Goal: Transaction & Acquisition: Obtain resource

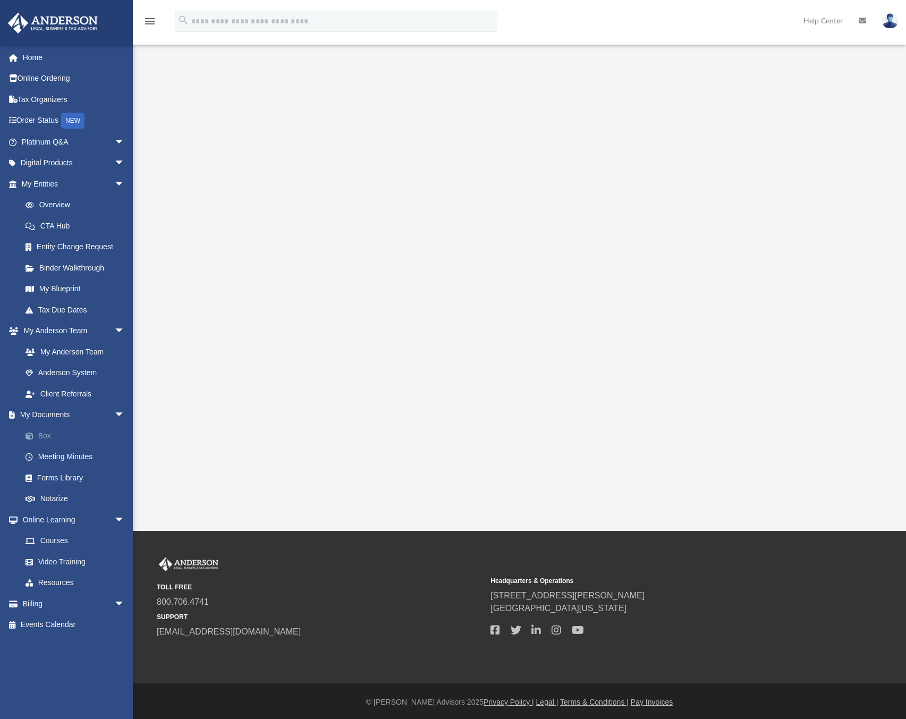
click at [69, 440] on link "Box" at bounding box center [78, 435] width 126 height 21
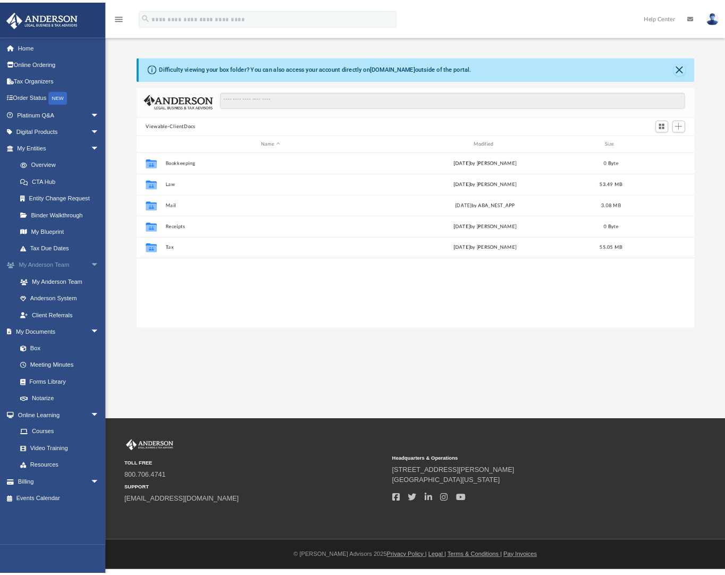
scroll to position [234, 695]
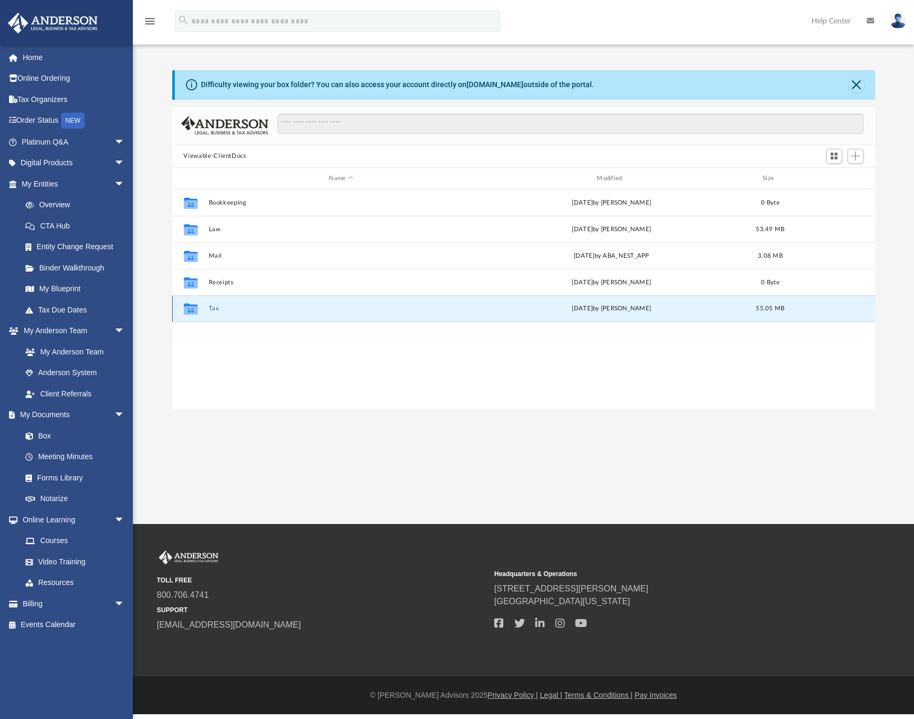
click at [210, 308] on button "Tax" at bounding box center [341, 309] width 266 height 7
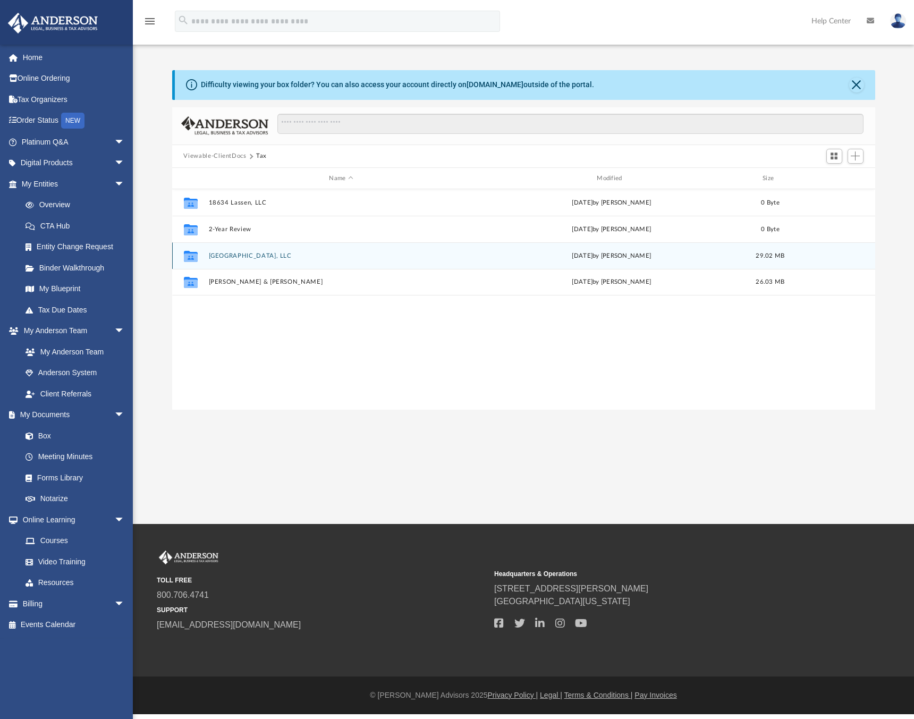
click at [258, 256] on button "[GEOGRAPHIC_DATA], LLC" at bounding box center [341, 255] width 266 height 7
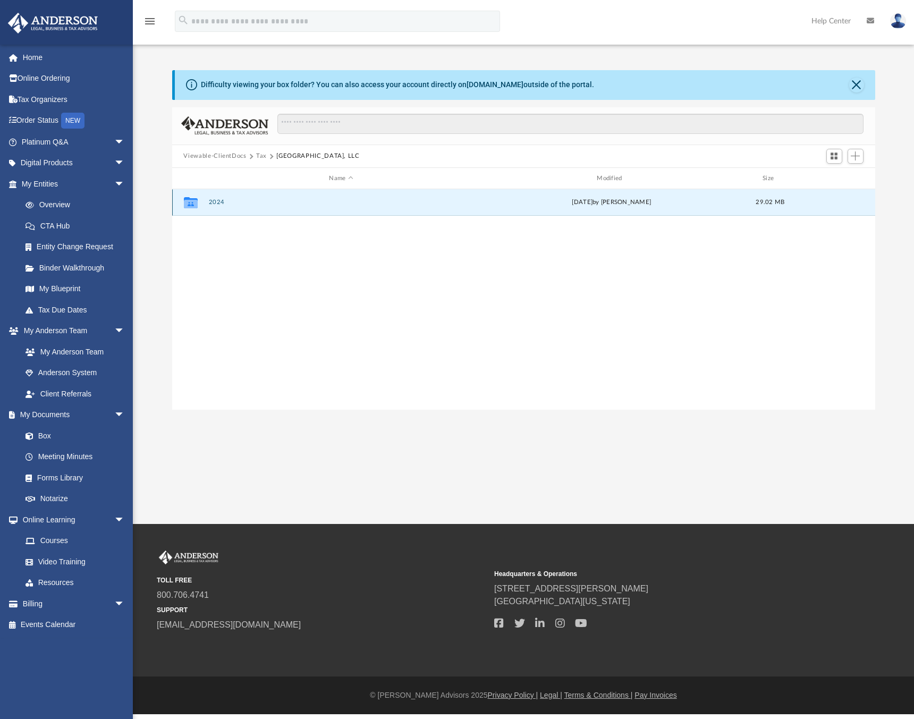
click at [214, 199] on button "2024" at bounding box center [341, 202] width 266 height 7
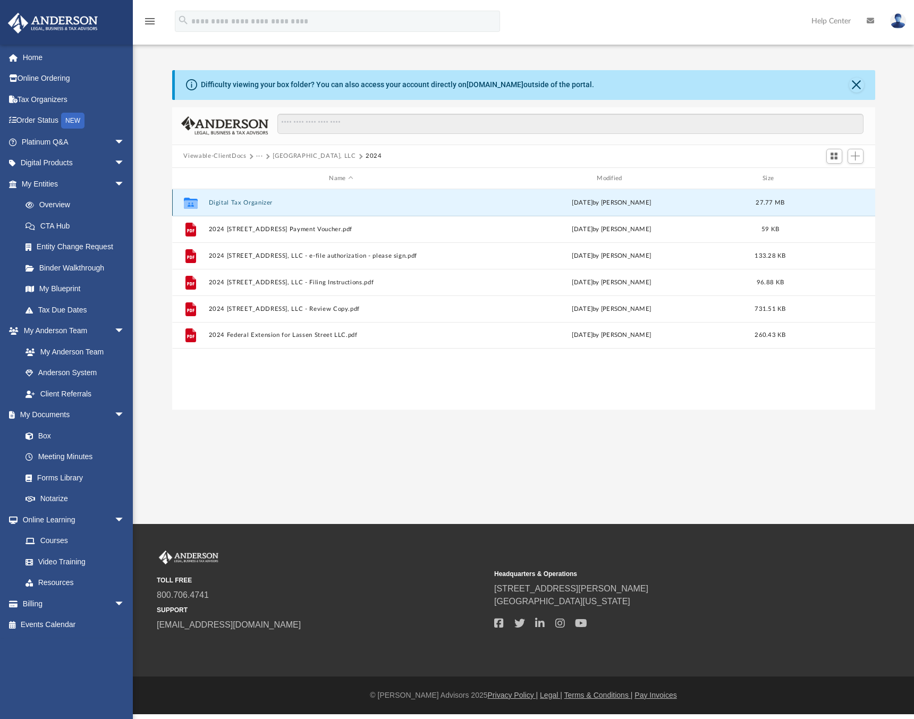
click at [253, 201] on button "Digital Tax Organizer" at bounding box center [341, 202] width 266 height 7
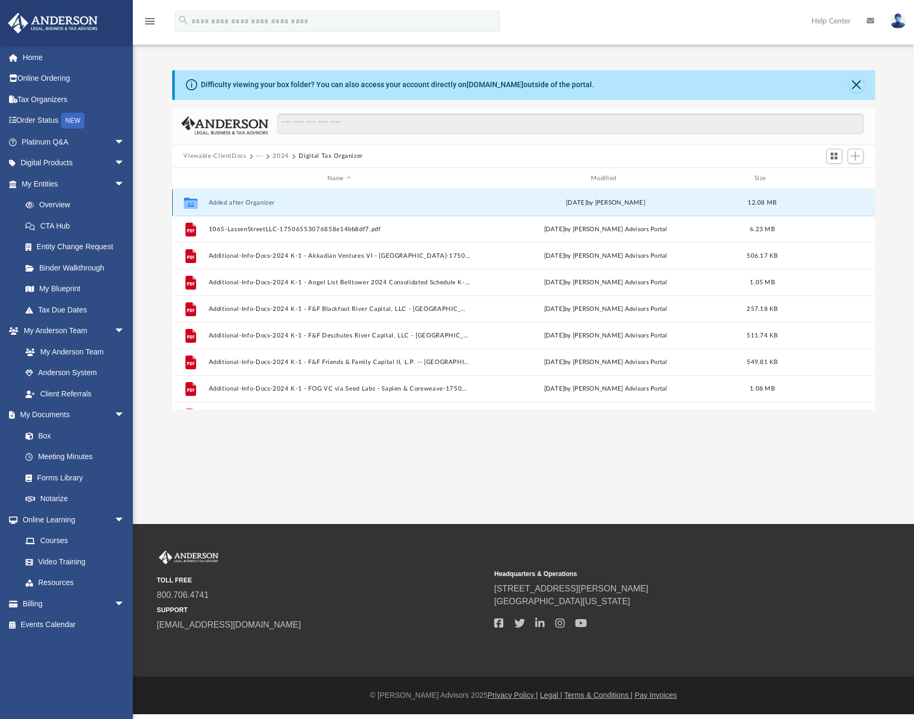
click at [235, 205] on button "Added after Organizer" at bounding box center [338, 202] width 261 height 7
click at [235, 203] on button "Added after Organizer" at bounding box center [338, 202] width 261 height 7
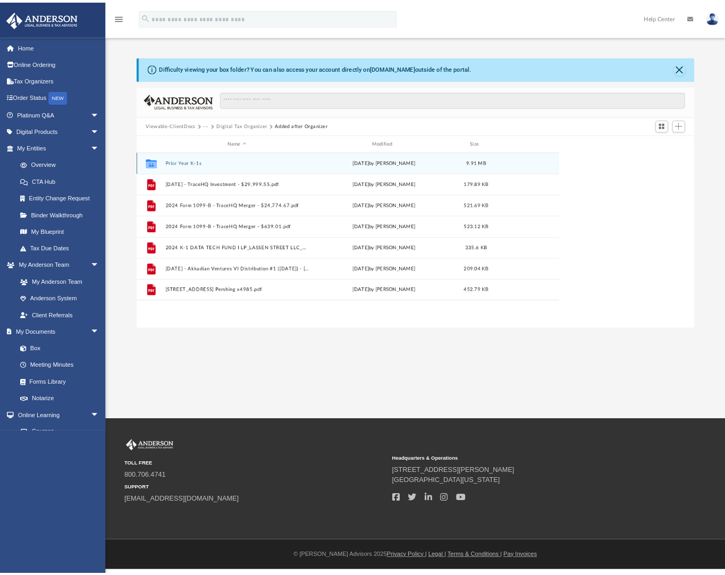
scroll to position [235, 527]
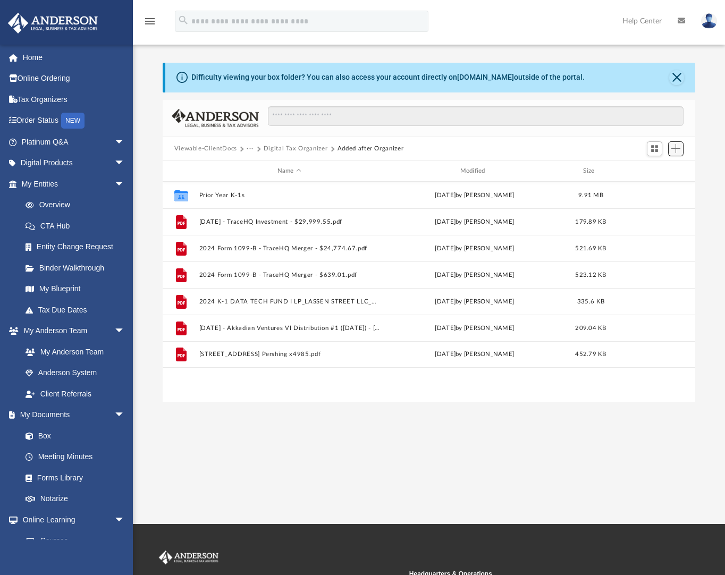
click at [681, 150] on button "Add" at bounding box center [676, 148] width 16 height 15
click at [676, 167] on li "Upload" at bounding box center [660, 169] width 34 height 11
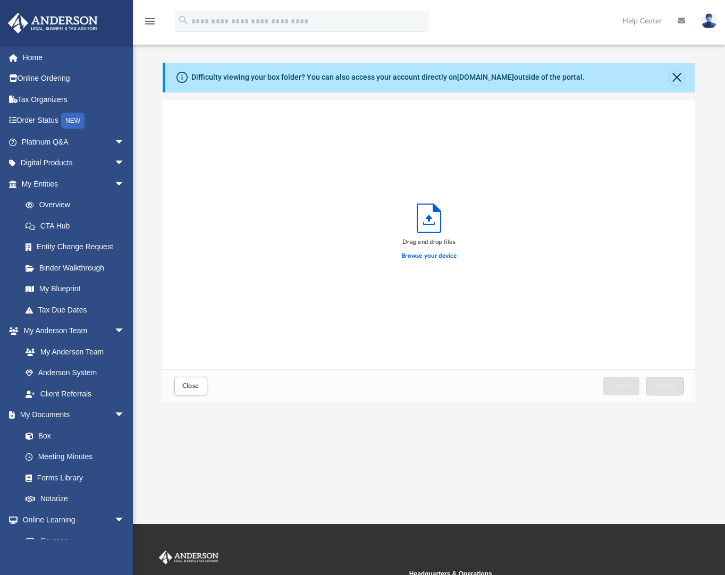
scroll to position [264, 527]
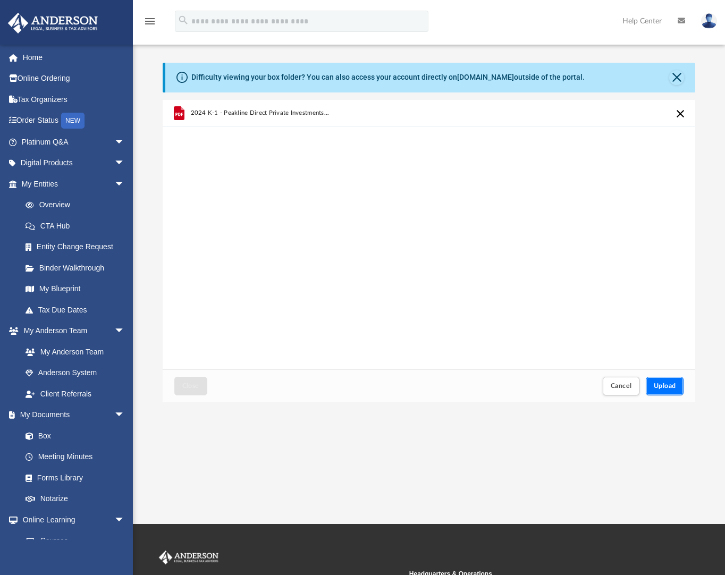
click at [666, 385] on span "Upload" at bounding box center [665, 386] width 22 height 6
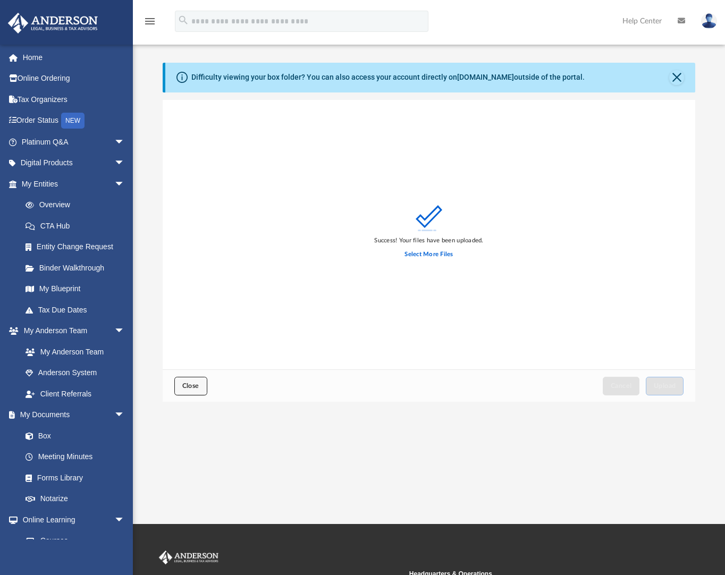
click at [184, 387] on span "Close" at bounding box center [190, 386] width 17 height 6
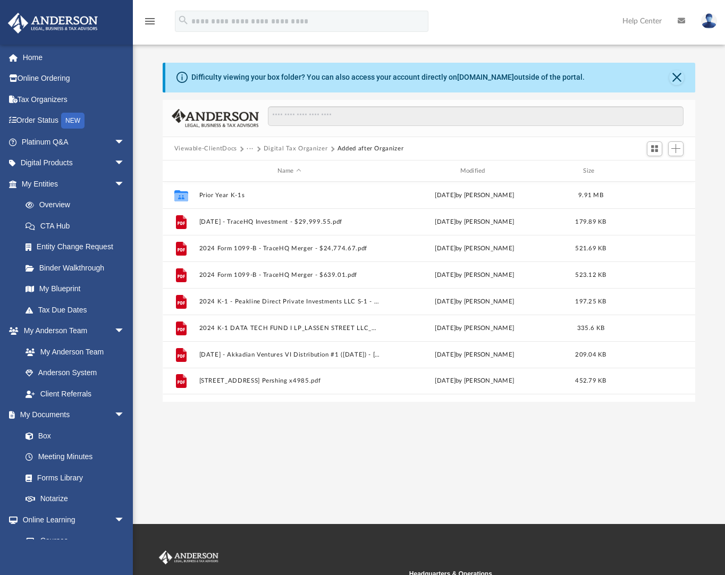
click at [296, 146] on button "Digital Tax Organizer" at bounding box center [296, 149] width 64 height 10
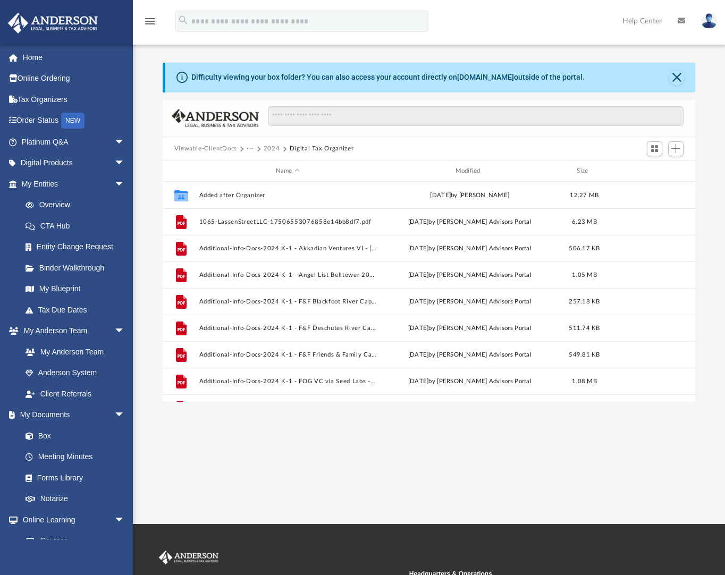
click at [274, 149] on button "2024" at bounding box center [272, 149] width 16 height 10
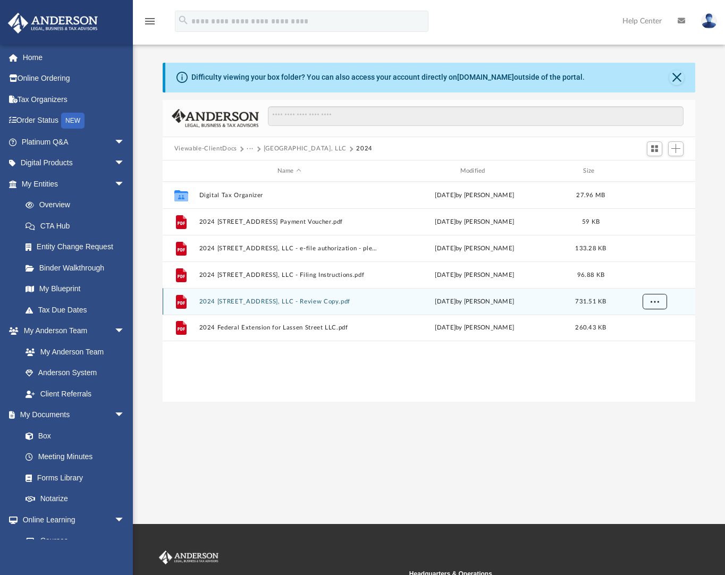
click at [662, 299] on button "More options" at bounding box center [654, 302] width 24 height 16
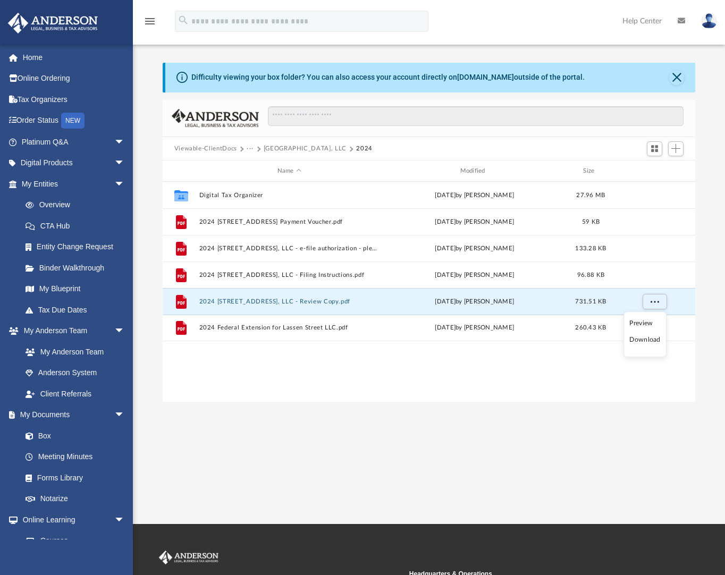
click at [656, 343] on li "Download" at bounding box center [644, 340] width 31 height 11
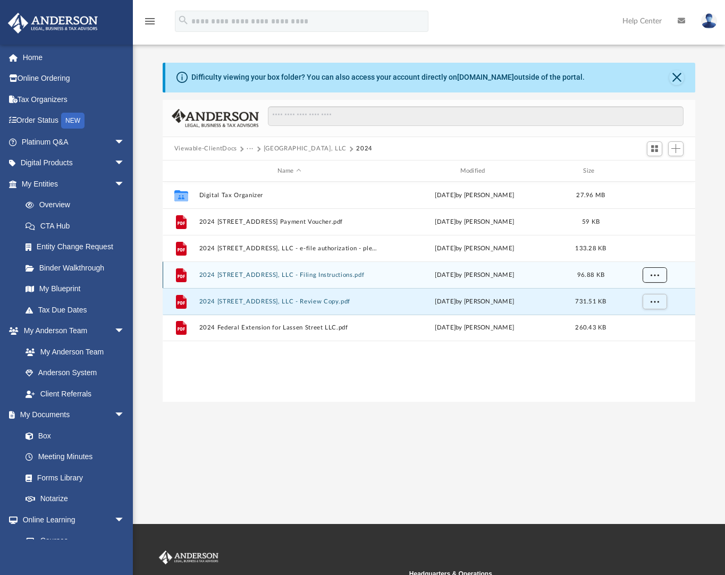
click at [654, 272] on span "More options" at bounding box center [654, 275] width 9 height 6
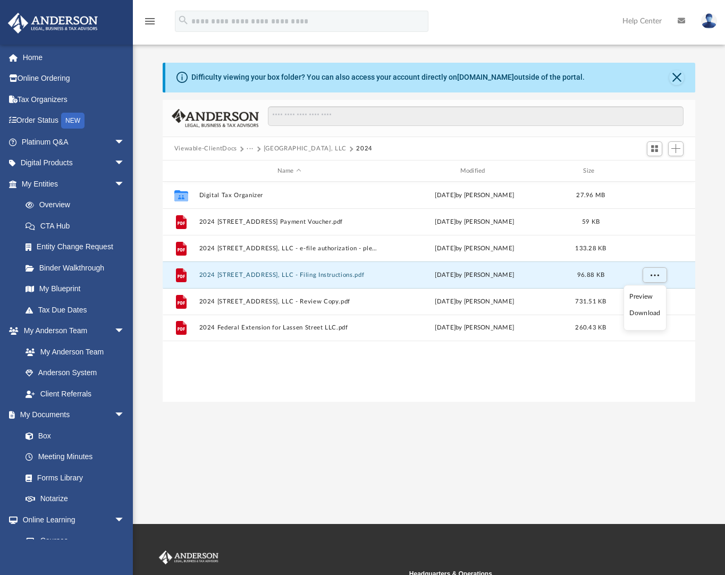
click at [642, 314] on li "Download" at bounding box center [644, 313] width 31 height 11
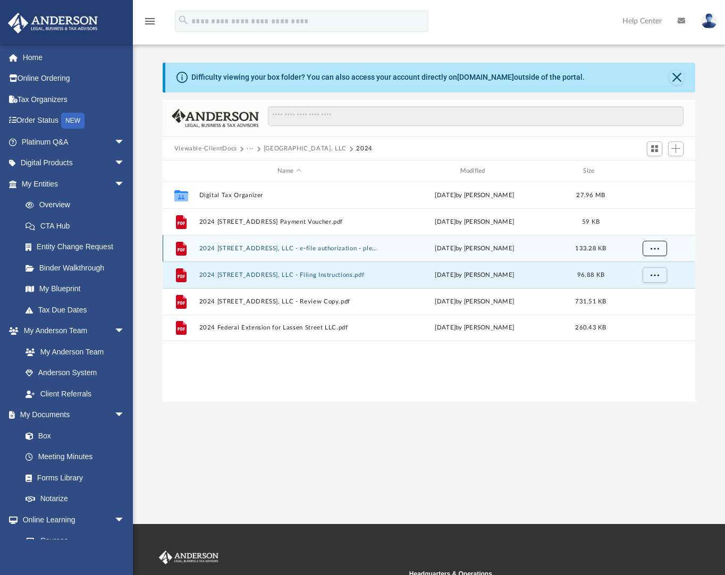
click at [651, 245] on span "More options" at bounding box center [654, 248] width 9 height 6
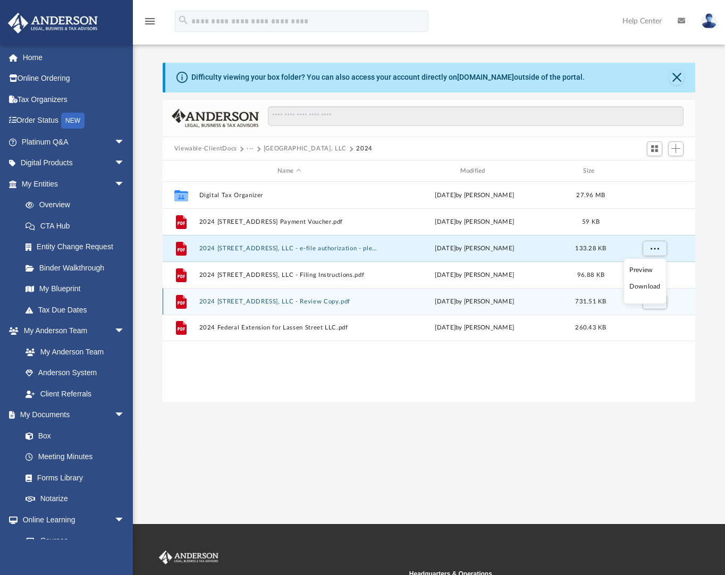
click at [649, 290] on li "Download" at bounding box center [644, 287] width 31 height 11
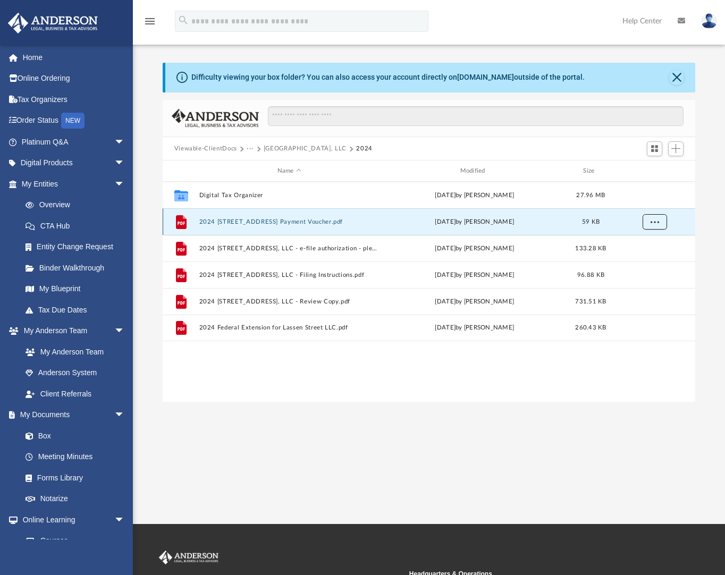
click at [655, 222] on span "More options" at bounding box center [654, 221] width 9 height 6
click at [643, 259] on li "Download" at bounding box center [644, 260] width 31 height 11
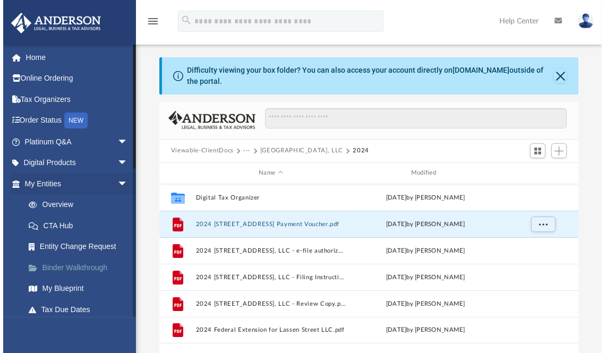
scroll to position [241, 425]
